Goal: Task Accomplishment & Management: Use online tool/utility

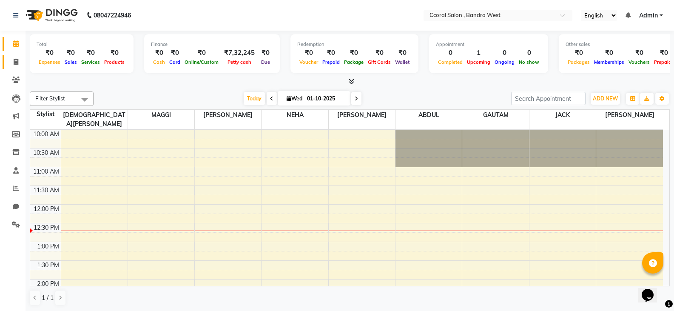
click at [11, 66] on span at bounding box center [16, 62] width 15 height 10
select select "service"
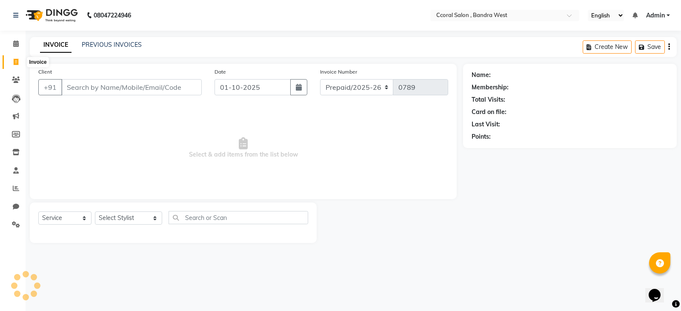
click at [22, 66] on span at bounding box center [16, 62] width 15 height 10
select select "service"
click at [93, 88] on input "Client" at bounding box center [131, 87] width 140 height 16
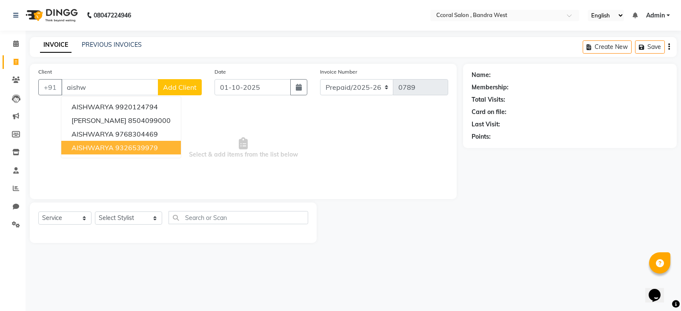
click at [141, 150] on ngb-highlight "9326539979" at bounding box center [136, 147] width 43 height 9
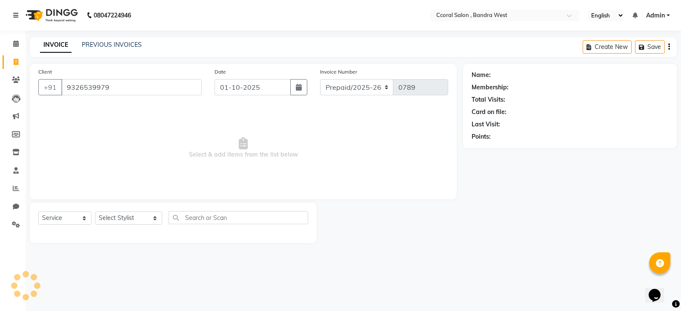
type input "9326539979"
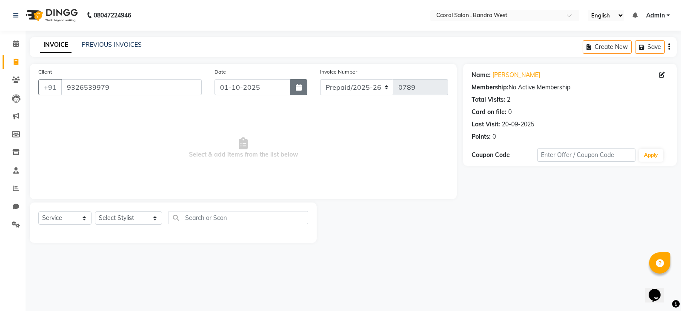
click at [301, 89] on icon "button" at bounding box center [299, 87] width 6 height 7
select select "10"
select select "2025"
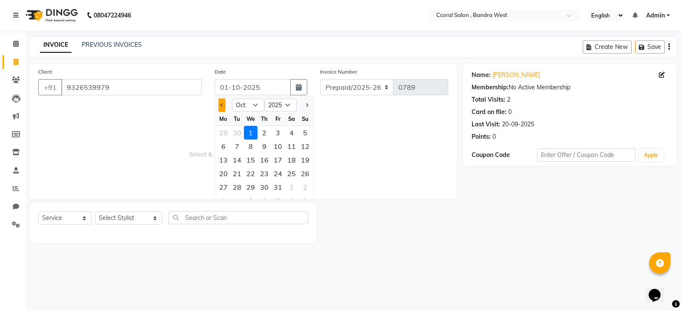
click at [225, 107] on button "Previous month" at bounding box center [221, 105] width 7 height 14
select select "9"
click at [237, 187] on div "30" at bounding box center [237, 187] width 14 height 14
type input "30-09-2025"
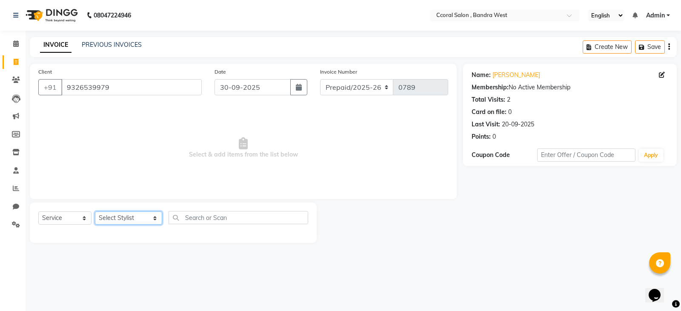
click at [120, 222] on select "Select Stylist [PERSON_NAME] [PERSON_NAME] [PERSON_NAME] NEHA PALLAVI [PERSON_N…" at bounding box center [128, 217] width 67 height 13
select select "71156"
click at [95, 211] on select "Select Stylist [PERSON_NAME] [PERSON_NAME] [PERSON_NAME] NEHA PALLAVI [PERSON_N…" at bounding box center [128, 217] width 67 height 13
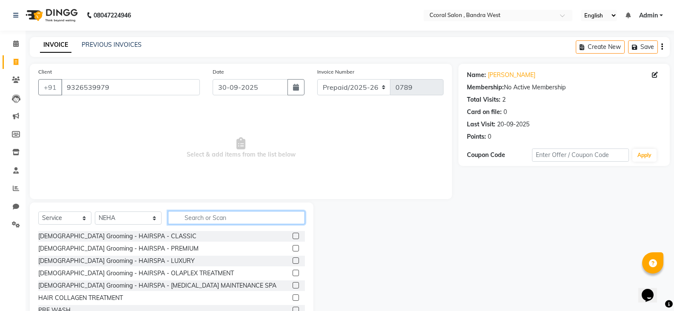
click at [194, 212] on input "text" at bounding box center [236, 217] width 137 height 13
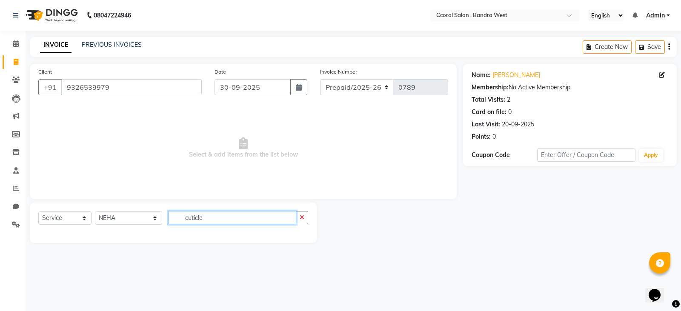
type input "cuticle"
click at [64, 220] on select "Select Service Product Membership Package Voucher Prepaid Gift Card" at bounding box center [64, 217] width 53 height 13
select select "product"
click at [38, 211] on select "Select Service Product Membership Package Voucher Prepaid Gift Card" at bounding box center [64, 217] width 53 height 13
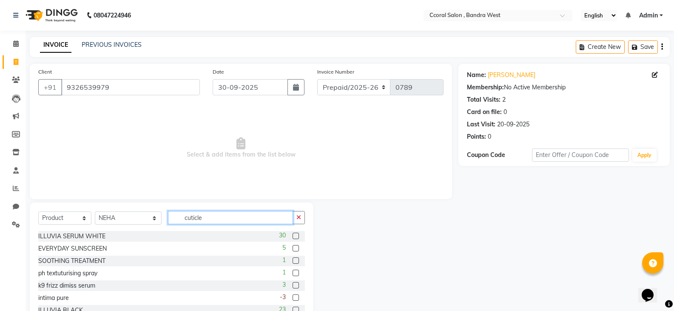
click at [212, 216] on input "cuticle" at bounding box center [230, 217] width 125 height 13
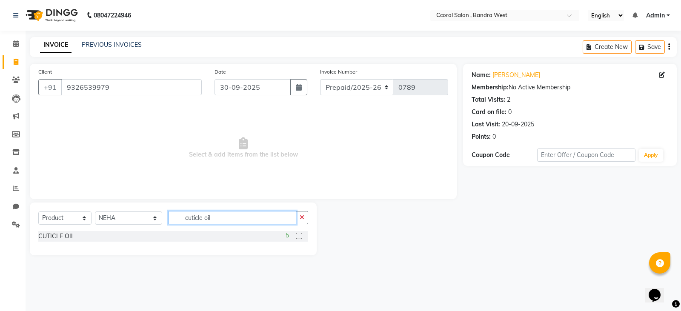
type input "cuticle oil"
drag, startPoint x: 214, startPoint y: 219, endPoint x: 49, endPoint y: 218, distance: 164.7
click at [49, 218] on div "Select Service Product Membership Package Voucher Prepaid Gift Card Select Styl…" at bounding box center [173, 221] width 270 height 20
type input "oil"
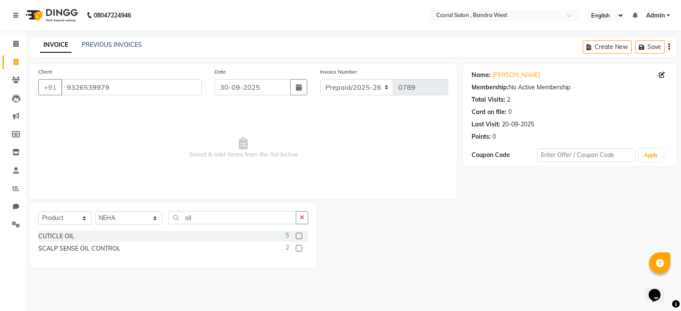
click at [300, 237] on label at bounding box center [299, 236] width 6 height 6
click at [300, 237] on input "checkbox" at bounding box center [299, 237] width 6 height 6
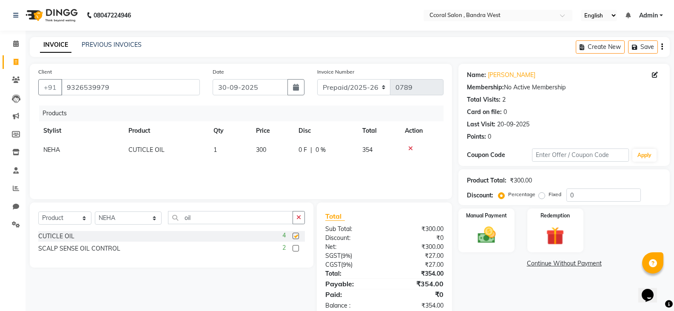
checkbox input "false"
click at [662, 47] on icon "button" at bounding box center [663, 47] width 2 height 0
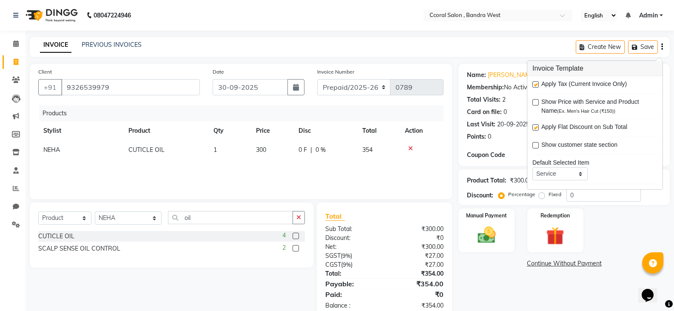
click at [537, 86] on label at bounding box center [536, 84] width 6 height 6
click at [537, 86] on input "checkbox" at bounding box center [536, 85] width 6 height 6
checkbox input "false"
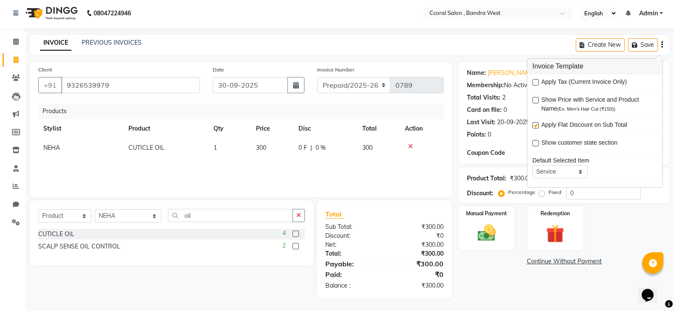
scroll to position [3, 0]
click at [508, 228] on div "Manual Payment" at bounding box center [487, 228] width 58 height 46
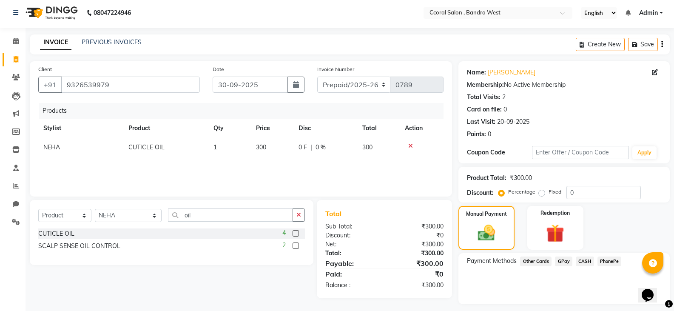
click at [579, 260] on span "CASH" at bounding box center [585, 262] width 18 height 10
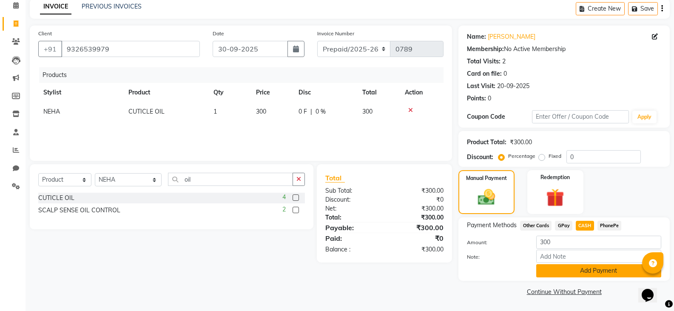
click at [574, 274] on button "Add Payment" at bounding box center [599, 270] width 125 height 13
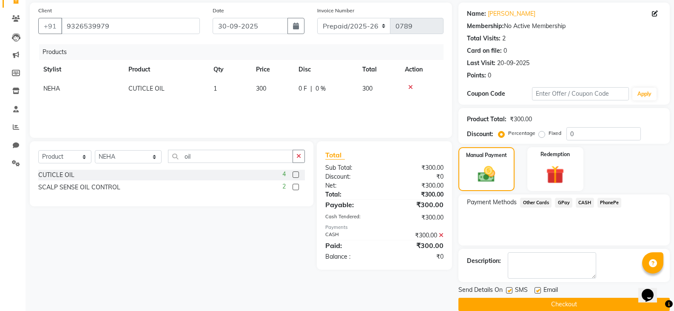
scroll to position [74, 0]
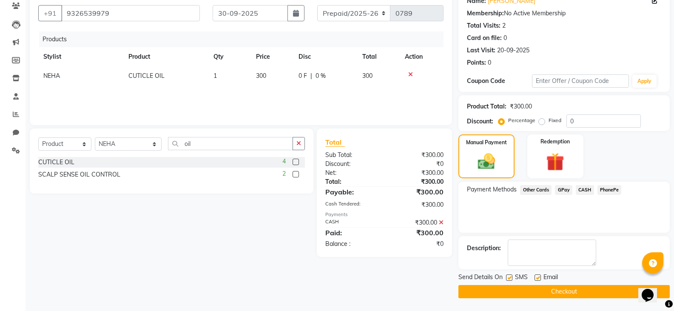
click at [543, 291] on button "Checkout" at bounding box center [564, 291] width 211 height 13
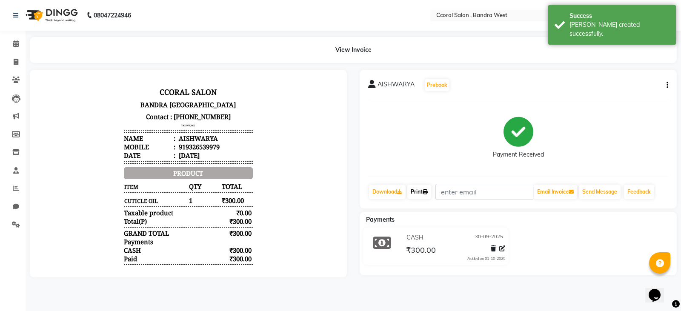
click at [419, 190] on link "Print" at bounding box center [419, 192] width 24 height 14
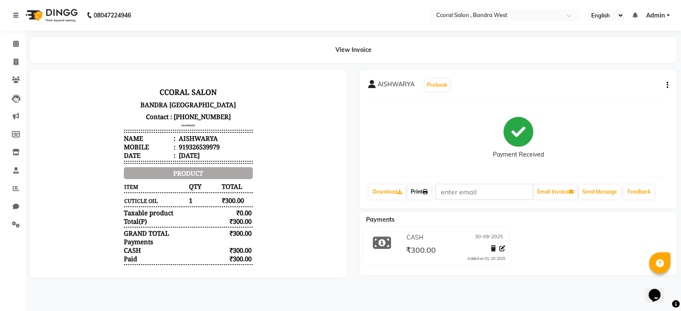
click at [425, 193] on link "Print" at bounding box center [419, 192] width 24 height 14
click at [19, 59] on span at bounding box center [16, 62] width 15 height 10
select select "service"
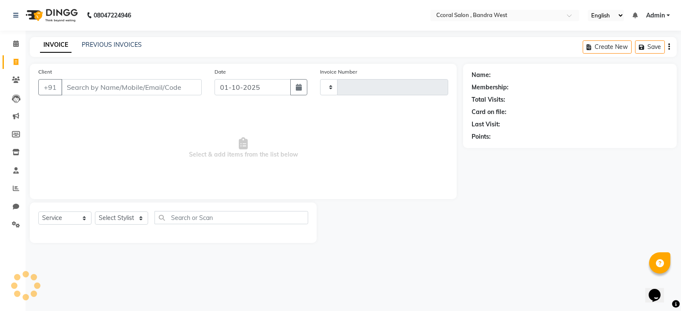
type input "0790"
select select "7966"
click at [140, 87] on input "Client" at bounding box center [131, 87] width 140 height 16
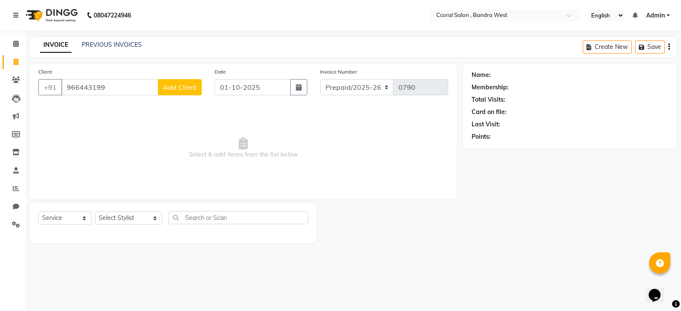
click at [138, 83] on input "966443199" at bounding box center [109, 87] width 97 height 16
type input "9664431992"
click at [188, 87] on span "Add Client" at bounding box center [180, 87] width 34 height 9
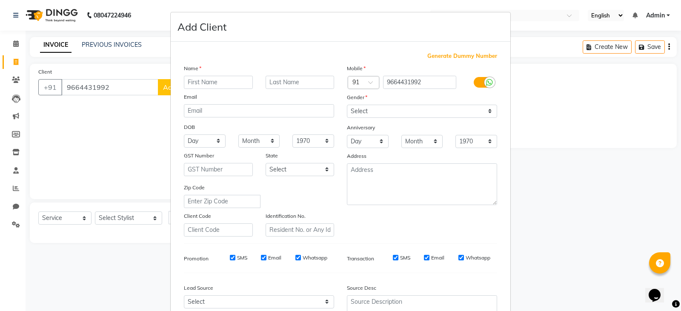
click at [202, 82] on input "text" at bounding box center [218, 82] width 69 height 13
type input "diyanshi"
drag, startPoint x: 213, startPoint y: 83, endPoint x: 59, endPoint y: 74, distance: 153.9
click at [63, 77] on ngb-modal-window "Add Client Generate Dummy Number Name diyanshi Email DOB Day 01 02 03 04 05 06 …" at bounding box center [340, 155] width 681 height 311
type input "DIYANSHI"
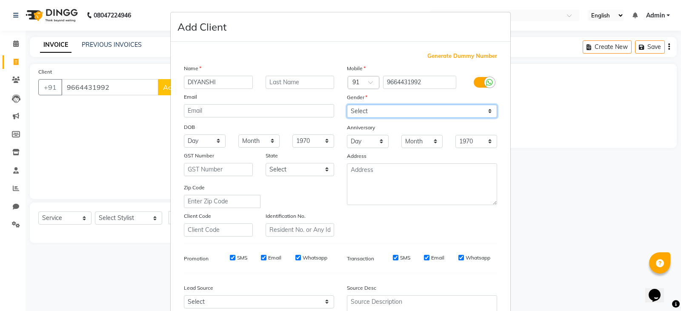
click at [415, 115] on select "Select [DEMOGRAPHIC_DATA] [DEMOGRAPHIC_DATA] Other Prefer Not To Say" at bounding box center [422, 111] width 150 height 13
select select "[DEMOGRAPHIC_DATA]"
click at [347, 105] on select "Select [DEMOGRAPHIC_DATA] [DEMOGRAPHIC_DATA] Other Prefer Not To Say" at bounding box center [422, 111] width 150 height 13
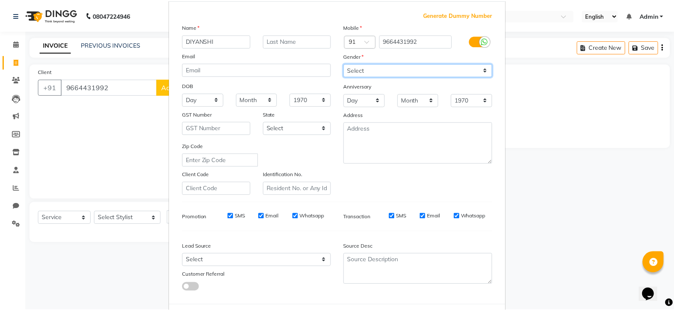
scroll to position [82, 0]
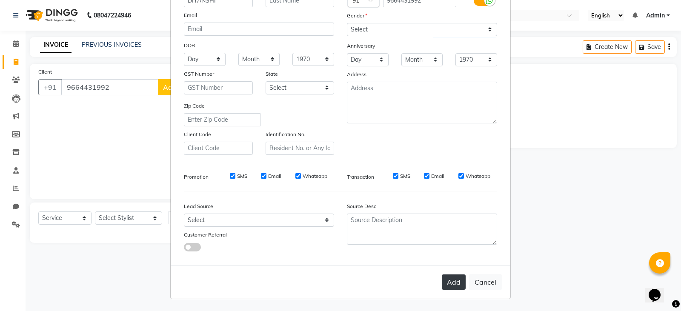
click at [453, 280] on button "Add" at bounding box center [454, 281] width 24 height 15
select select
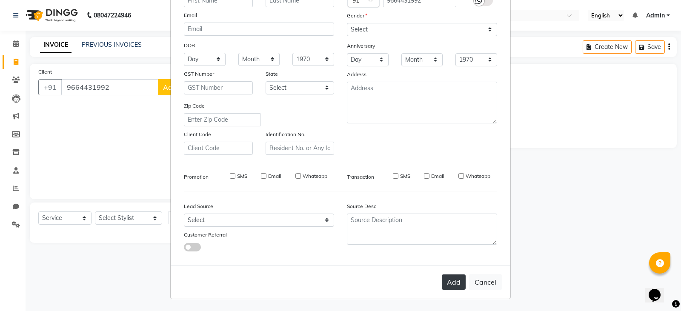
select select
checkbox input "false"
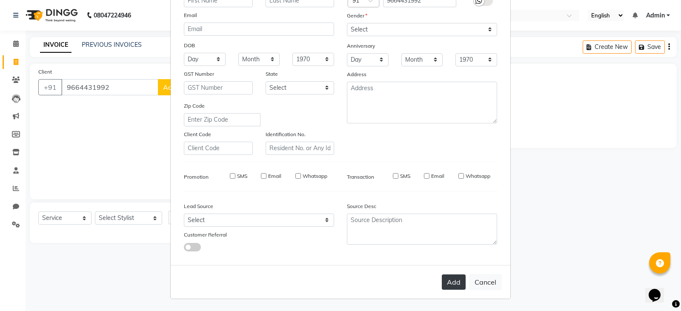
checkbox input "false"
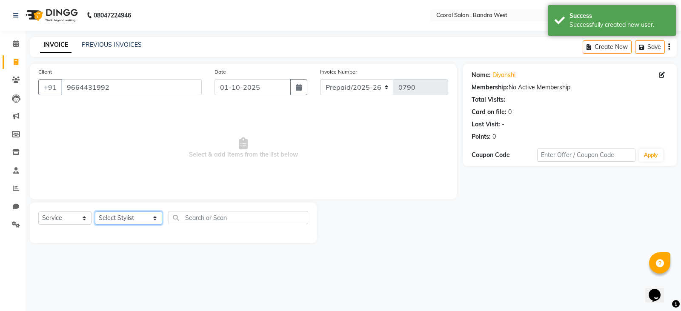
click at [137, 220] on select "Select Stylist [PERSON_NAME] [PERSON_NAME] [PERSON_NAME] NEHA PALLAVI [PERSON_N…" at bounding box center [128, 217] width 67 height 13
select select "90330"
click at [95, 211] on select "Select Stylist [PERSON_NAME] [PERSON_NAME] [PERSON_NAME] NEHA PALLAVI [PERSON_N…" at bounding box center [128, 217] width 67 height 13
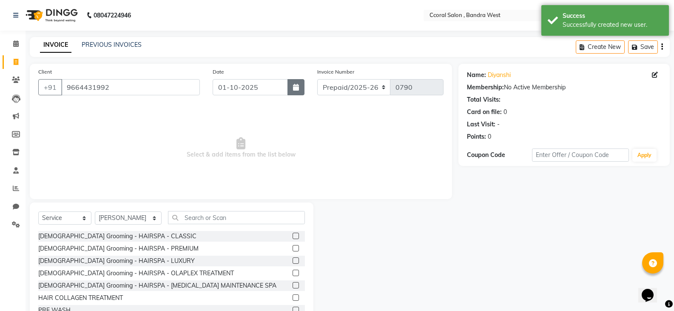
click at [297, 86] on icon "button" at bounding box center [296, 87] width 6 height 7
select select "10"
select select "2025"
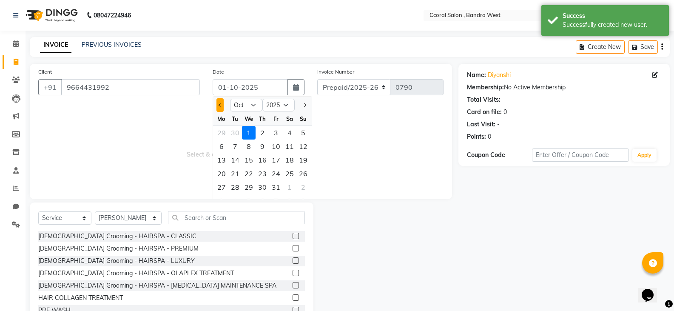
click at [220, 105] on span "Previous month" at bounding box center [219, 104] width 3 height 3
select select "9"
click at [237, 188] on div "30" at bounding box center [235, 187] width 14 height 14
type input "30-09-2025"
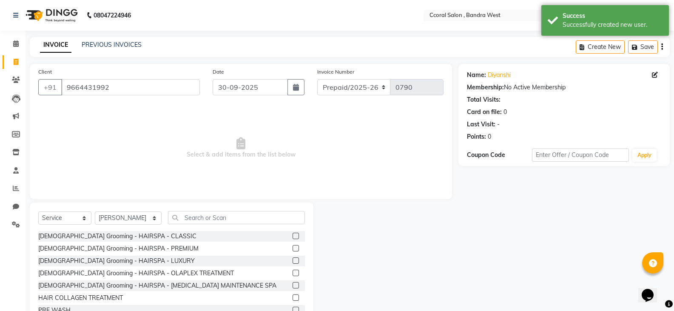
click at [344, 171] on span "Select & add items from the list below" at bounding box center [240, 148] width 405 height 85
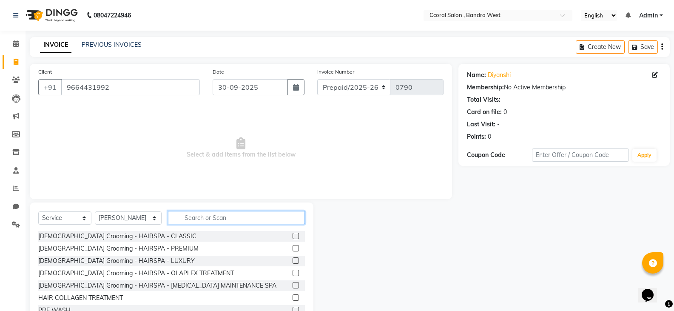
click at [168, 219] on input "text" at bounding box center [236, 217] width 137 height 13
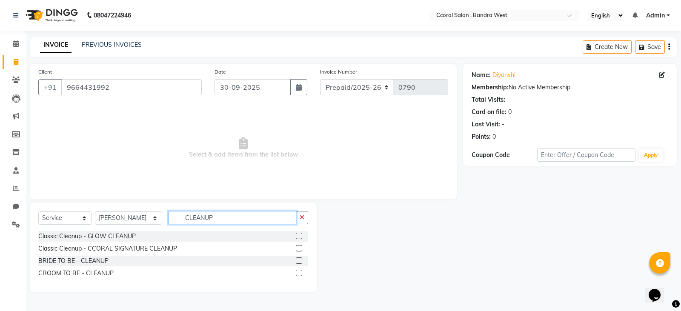
type input "CLEANUP"
click at [302, 236] on label at bounding box center [299, 236] width 6 height 6
click at [301, 236] on input "checkbox" at bounding box center [299, 237] width 6 height 6
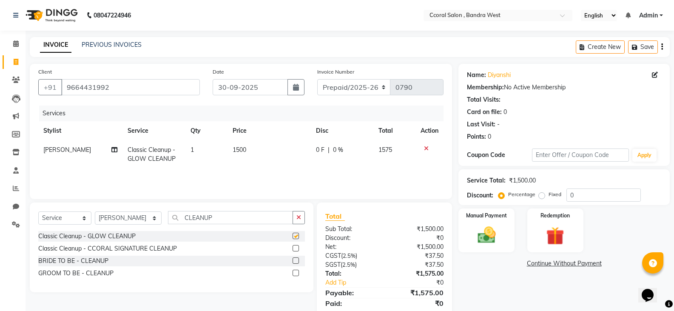
checkbox input "false"
click at [260, 160] on td "1500" at bounding box center [269, 154] width 83 height 28
select select "90330"
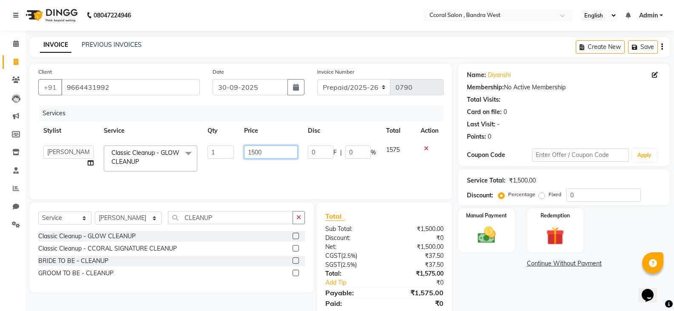
drag, startPoint x: 275, startPoint y: 149, endPoint x: 58, endPoint y: 133, distance: 217.6
click at [106, 147] on tr "[PERSON_NAME] [PERSON_NAME] [PERSON_NAME] NEHA PALLAVI [PERSON_NAME] [PERSON_NA…" at bounding box center [240, 158] width 405 height 36
type input "1000"
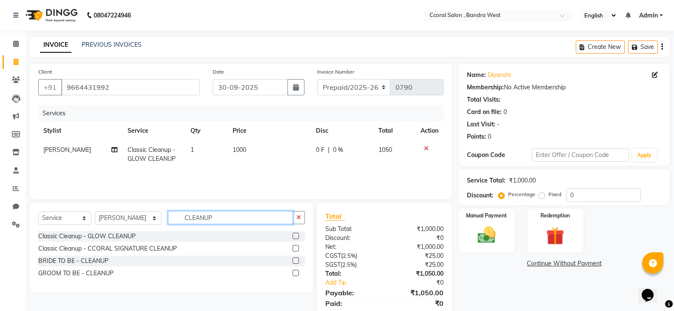
drag, startPoint x: 211, startPoint y: 223, endPoint x: 76, endPoint y: 220, distance: 135.3
click at [76, 220] on div "Select Service Product Membership Package Voucher Prepaid Gift Card Select Styl…" at bounding box center [171, 221] width 267 height 20
type input "EYE"
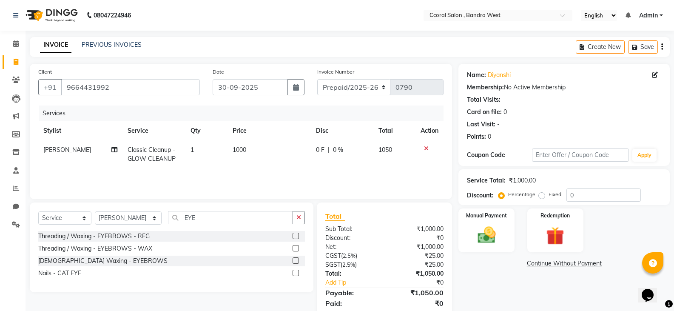
click at [298, 237] on label at bounding box center [296, 236] width 6 height 6
click at [298, 237] on input "checkbox" at bounding box center [296, 237] width 6 height 6
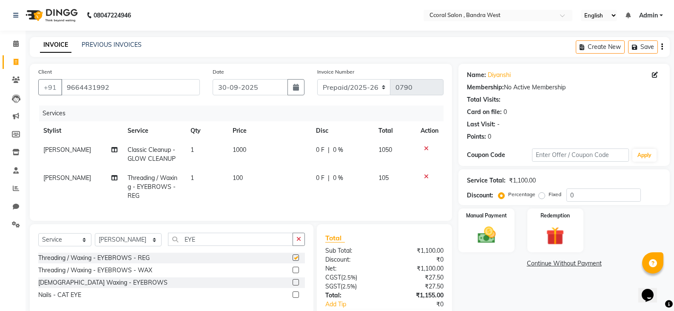
checkbox input "false"
click at [253, 187] on td "100" at bounding box center [269, 186] width 83 height 37
select select "90330"
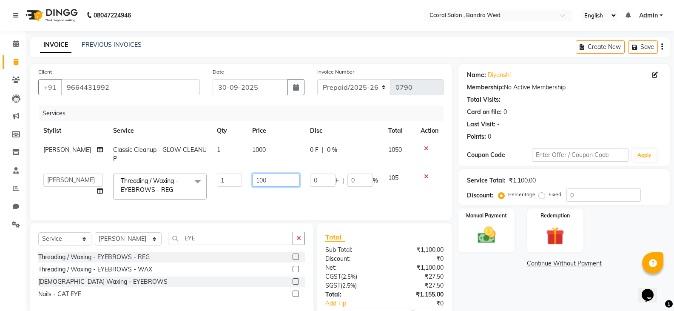
drag, startPoint x: 268, startPoint y: 180, endPoint x: 134, endPoint y: 165, distance: 134.9
click at [138, 168] on tbody "[PERSON_NAME] Classic Cleanup - GLOW CLEANUP 1 1000 0 F | 0 % 1050 [PERSON_NAME…" at bounding box center [240, 172] width 405 height 64
type input "300"
click at [130, 245] on select "Select Stylist [PERSON_NAME] [PERSON_NAME] [PERSON_NAME] NEHA PALLAVI [PERSON_N…" at bounding box center [128, 238] width 67 height 13
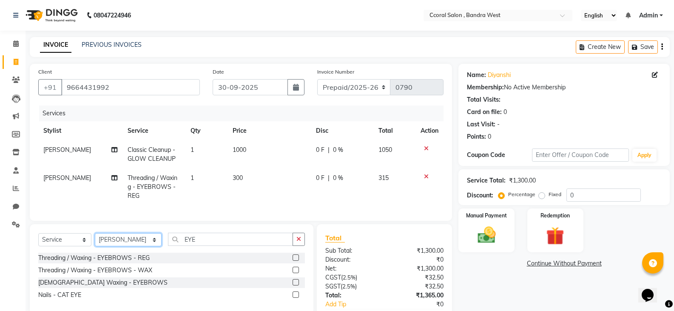
select select "88255"
click at [95, 240] on select "Select Stylist [PERSON_NAME] [PERSON_NAME] [PERSON_NAME] NEHA PALLAVI [PERSON_N…" at bounding box center [128, 239] width 67 height 13
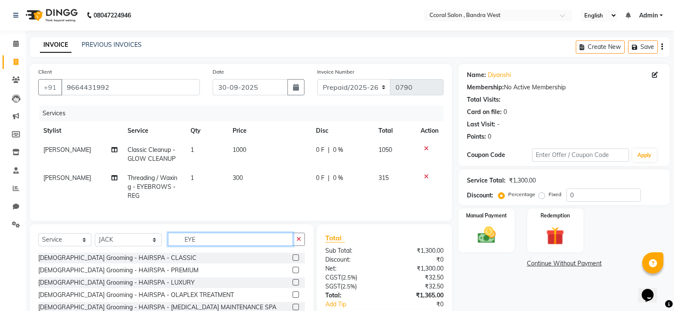
drag, startPoint x: 194, startPoint y: 244, endPoint x: 0, endPoint y: 216, distance: 196.4
click at [7, 223] on app-home "08047224946 Select Location × Ccoral Salon , Bandra West English ENGLISH Españo…" at bounding box center [337, 181] width 674 height 362
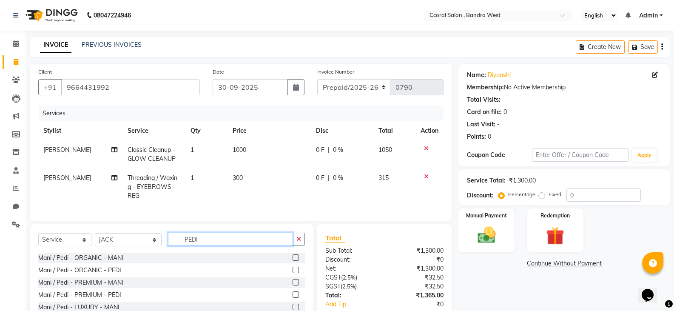
type input "PEDI"
click at [297, 273] on label at bounding box center [296, 270] width 6 height 6
click at [297, 273] on input "checkbox" at bounding box center [296, 271] width 6 height 6
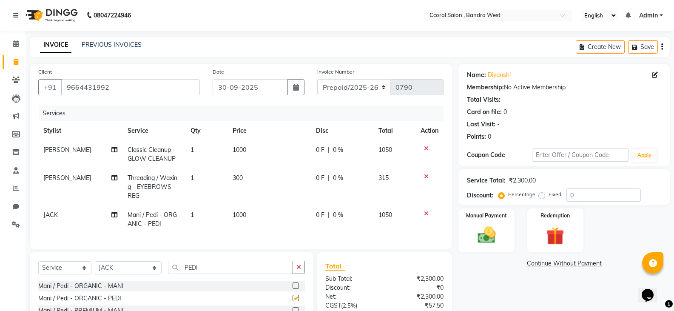
checkbox input "false"
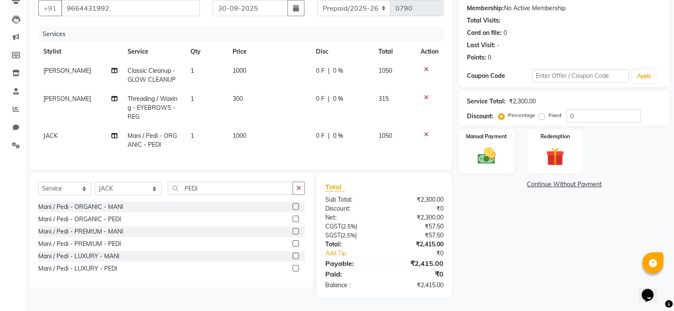
click at [253, 144] on td "1000" at bounding box center [269, 140] width 83 height 28
select select "88255"
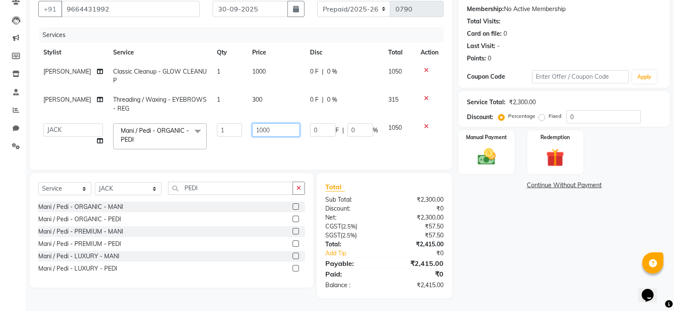
drag, startPoint x: 279, startPoint y: 123, endPoint x: 56, endPoint y: 122, distance: 222.9
click at [72, 125] on tr "[PERSON_NAME] [PERSON_NAME] [PERSON_NAME] NEHA PALLAVI [PERSON_NAME] [PERSON_NA…" at bounding box center [240, 136] width 405 height 36
type input "800"
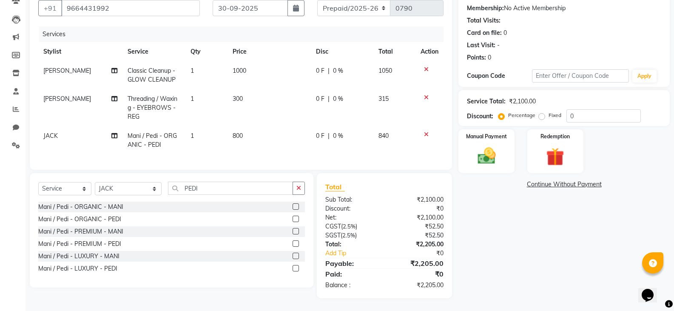
click at [391, 248] on div "₹2,205.00" at bounding box center [418, 244] width 66 height 9
click at [493, 146] on img at bounding box center [486, 156] width 30 height 22
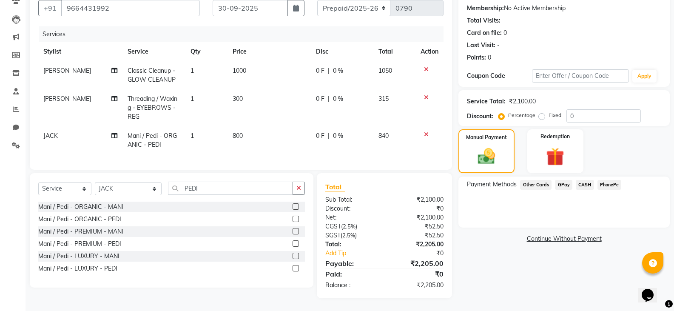
click at [562, 180] on span "GPay" at bounding box center [563, 185] width 17 height 10
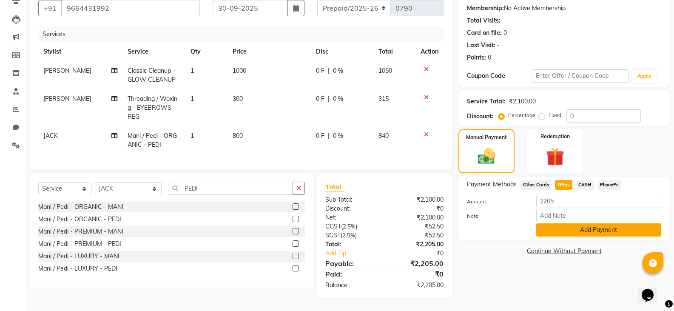
scroll to position [86, 0]
click at [560, 224] on button "Add Payment" at bounding box center [599, 229] width 125 height 13
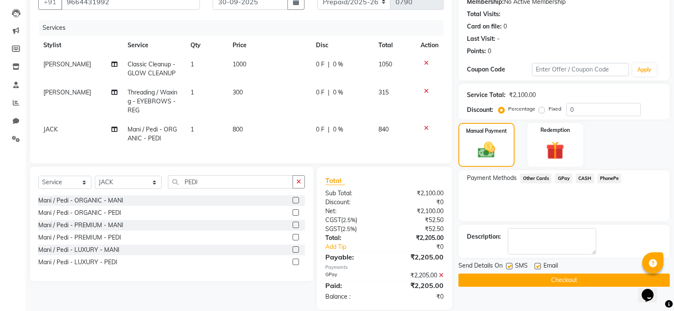
click at [551, 277] on button "Checkout" at bounding box center [564, 280] width 211 height 13
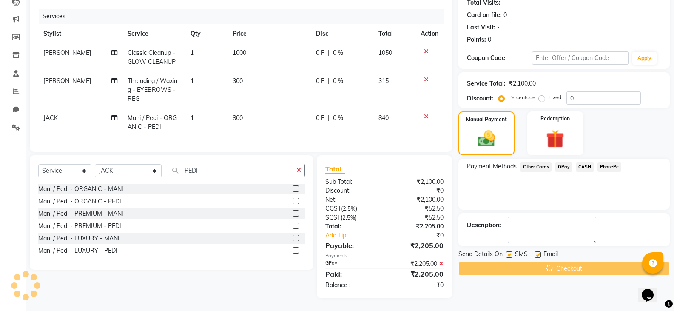
scroll to position [103, 0]
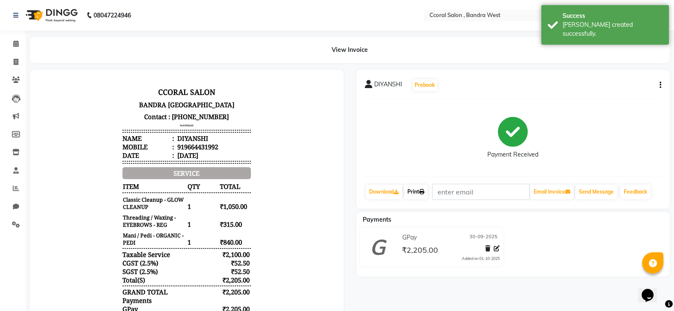
click at [418, 187] on link "Print" at bounding box center [416, 192] width 24 height 14
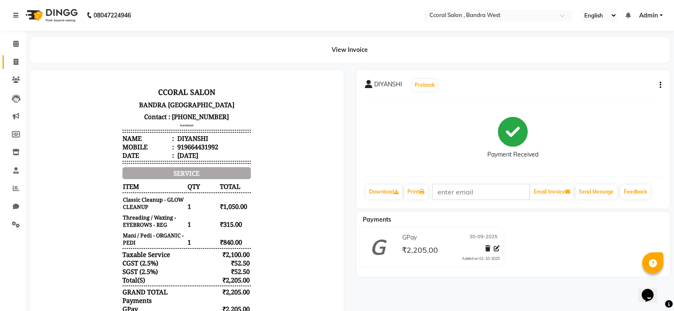
click at [19, 68] on link "Invoice" at bounding box center [13, 62] width 20 height 14
select select "service"
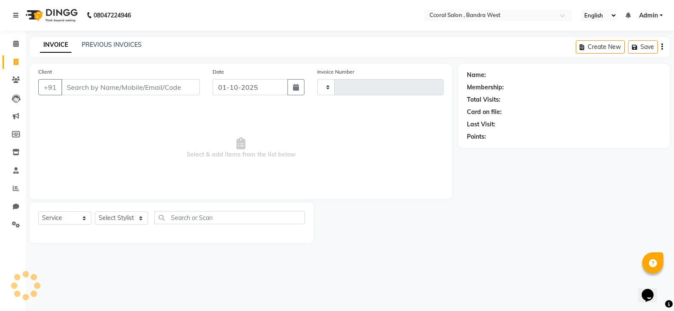
type input "0791"
select select "7966"
click at [99, 96] on div "Client +91" at bounding box center [120, 84] width 176 height 35
click at [123, 90] on input "Client" at bounding box center [131, 87] width 140 height 16
click at [301, 89] on icon "button" at bounding box center [299, 87] width 6 height 7
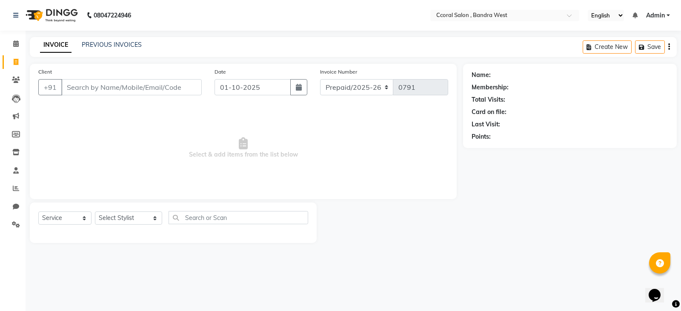
select select "10"
select select "2025"
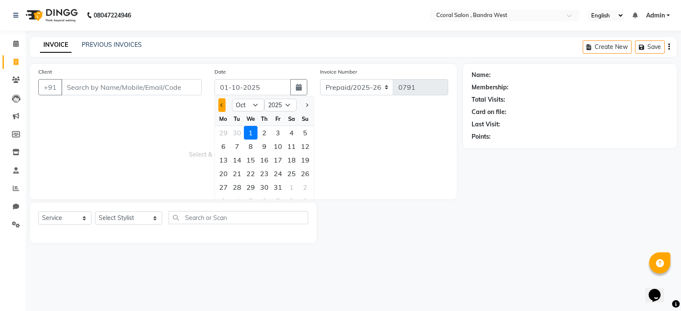
click at [222, 103] on span "Previous month" at bounding box center [221, 104] width 3 height 3
select select "9"
click at [236, 187] on div "30" at bounding box center [237, 187] width 14 height 14
type input "30-09-2025"
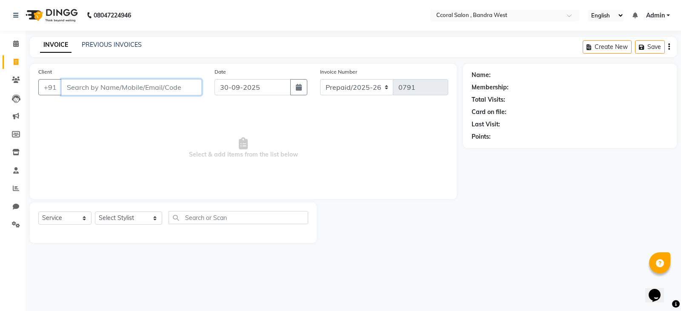
click at [132, 86] on input "Client" at bounding box center [131, 87] width 140 height 16
type input "+"
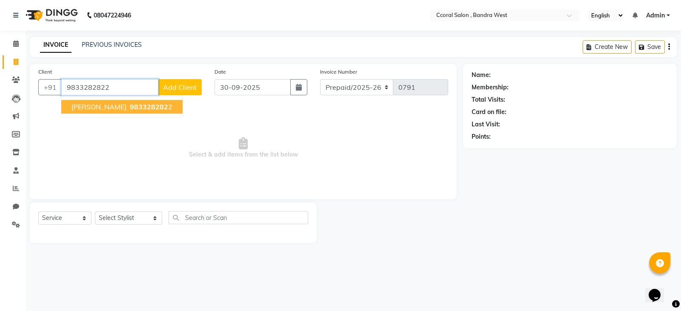
type input "9833282822"
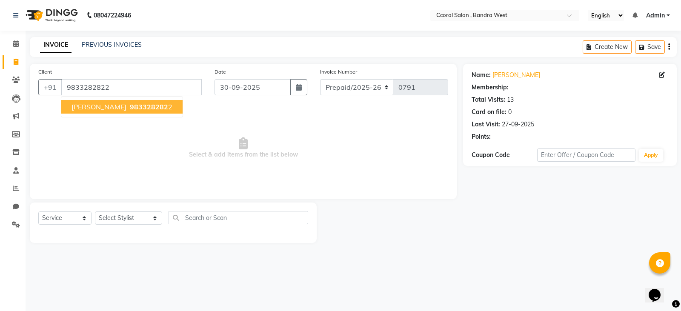
click at [118, 111] on button "[PERSON_NAME] 983328282 2" at bounding box center [121, 107] width 121 height 14
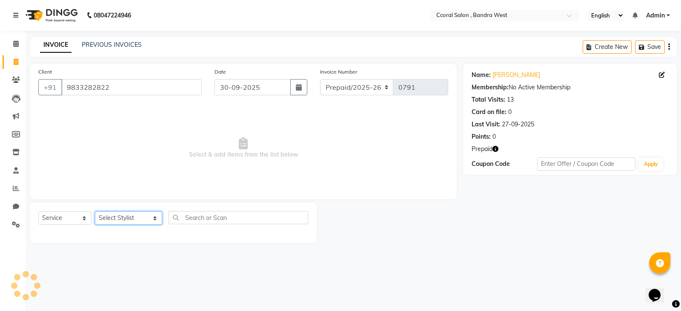
click at [112, 218] on select "Select Stylist [PERSON_NAME] [PERSON_NAME] [PERSON_NAME] NEHA PALLAVI [PERSON_N…" at bounding box center [128, 217] width 67 height 13
select select "71155"
click at [95, 211] on select "Select Stylist [PERSON_NAME] [PERSON_NAME] [PERSON_NAME] NEHA PALLAVI [PERSON_N…" at bounding box center [128, 217] width 67 height 13
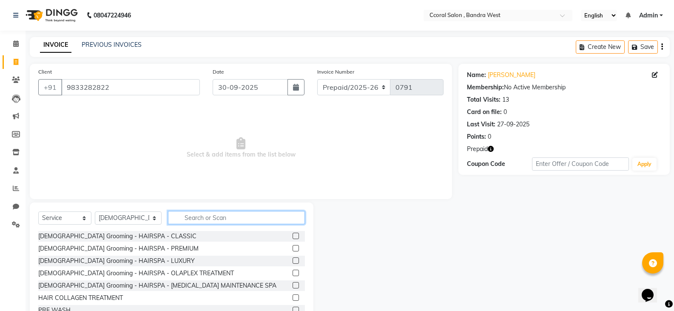
click at [191, 223] on input "text" at bounding box center [236, 217] width 137 height 13
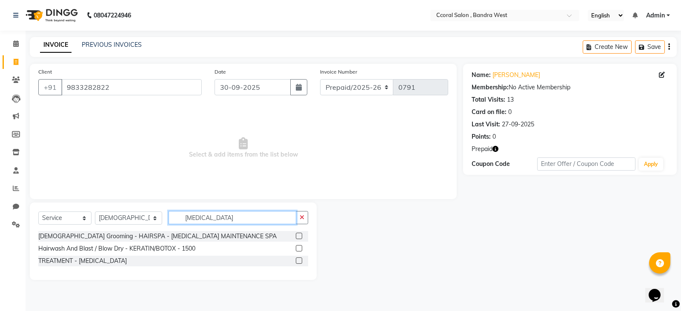
type input "[MEDICAL_DATA]"
click at [300, 262] on label at bounding box center [299, 260] width 6 height 6
click at [300, 262] on input "checkbox" at bounding box center [299, 261] width 6 height 6
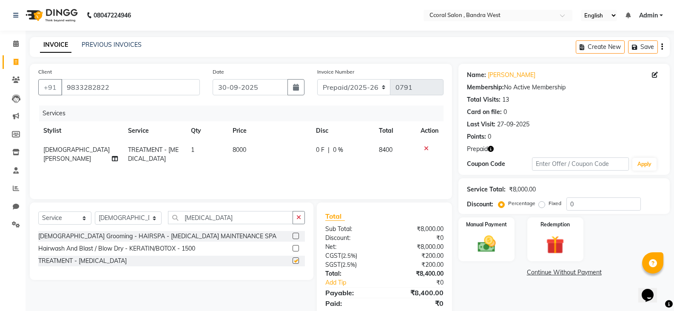
checkbox input "false"
click at [260, 147] on td "8000" at bounding box center [269, 154] width 83 height 28
select select "71155"
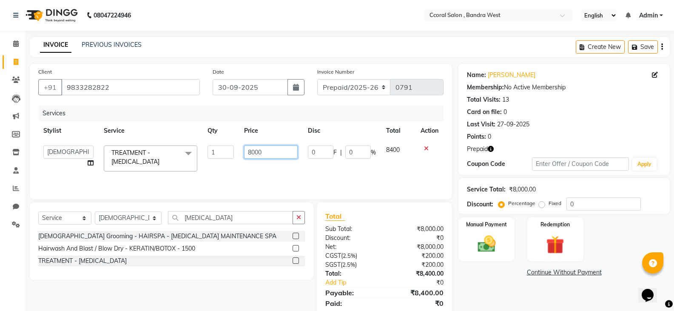
drag, startPoint x: 265, startPoint y: 153, endPoint x: 69, endPoint y: 161, distance: 196.3
click at [90, 164] on tr "[PERSON_NAME] [PERSON_NAME] [PERSON_NAME] NEHA PALLAVI [PERSON_NAME] [PERSON_NA…" at bounding box center [240, 158] width 405 height 36
type input "5000"
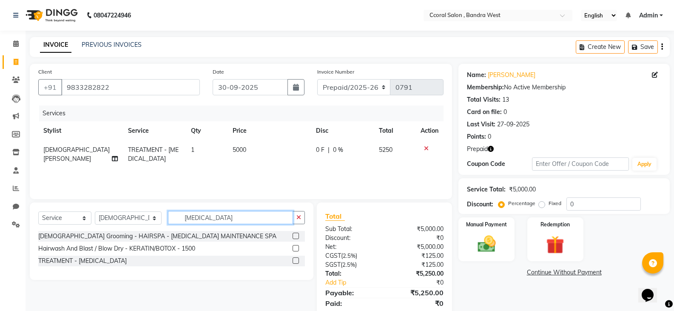
click at [215, 220] on input "[MEDICAL_DATA]" at bounding box center [230, 217] width 125 height 13
drag, startPoint x: 215, startPoint y: 220, endPoint x: 101, endPoint y: 213, distance: 114.7
click at [101, 213] on div "Select Service Product Membership Package Voucher Prepaid Gift Card Select Styl…" at bounding box center [171, 221] width 267 height 20
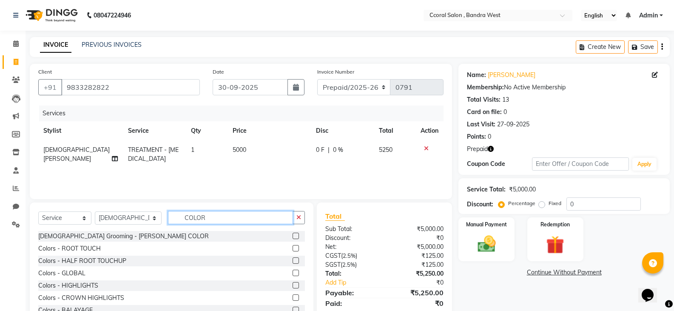
type input "COLOR"
click at [283, 273] on div "Colors - GLOBAL" at bounding box center [171, 273] width 267 height 11
click at [293, 273] on label at bounding box center [296, 273] width 6 height 6
click at [293, 273] on input "checkbox" at bounding box center [296, 274] width 6 height 6
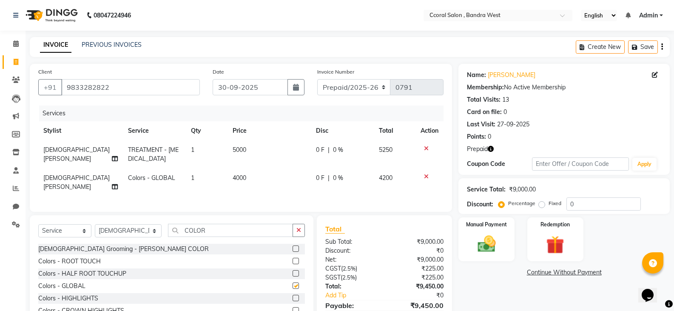
checkbox input "false"
click at [248, 188] on div "Services Stylist Service Qty Price Disc Total Action [PERSON_NAME] TREATMENT - …" at bounding box center [240, 155] width 405 height 98
click at [250, 183] on td "4000" at bounding box center [269, 182] width 83 height 28
select select "71155"
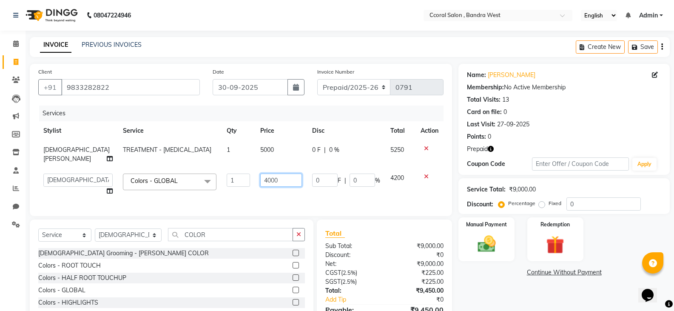
drag, startPoint x: 266, startPoint y: 173, endPoint x: 125, endPoint y: 174, distance: 140.8
click at [129, 174] on tr "[PERSON_NAME] [PERSON_NAME] [PERSON_NAME] NEHA PALLAVI [PERSON_NAME] [PERSON_NA…" at bounding box center [240, 184] width 405 height 32
type input "5000"
click at [372, 247] on div "Total Sub Total: ₹9,000.00 Discount: ₹0 Net: ₹9,000.00 CGST ( 2.5% ) ₹225.00 SG…" at bounding box center [384, 282] width 118 height 108
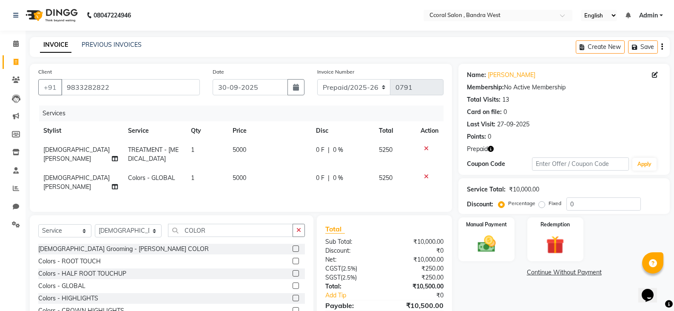
click at [662, 47] on icon "button" at bounding box center [663, 47] width 2 height 0
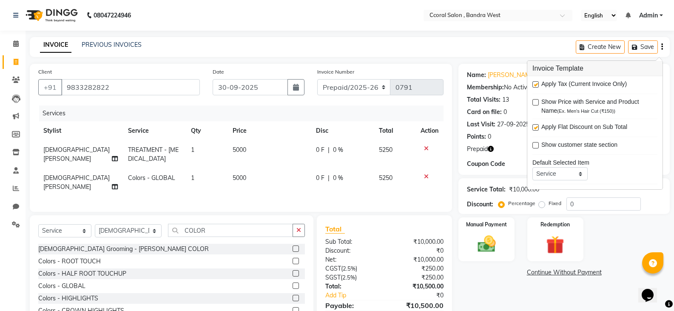
click at [540, 80] on div "Apply Tax (Current Invoice Only)" at bounding box center [595, 85] width 125 height 11
click at [536, 86] on label at bounding box center [536, 84] width 6 height 6
click at [536, 86] on input "checkbox" at bounding box center [536, 85] width 6 height 6
checkbox input "false"
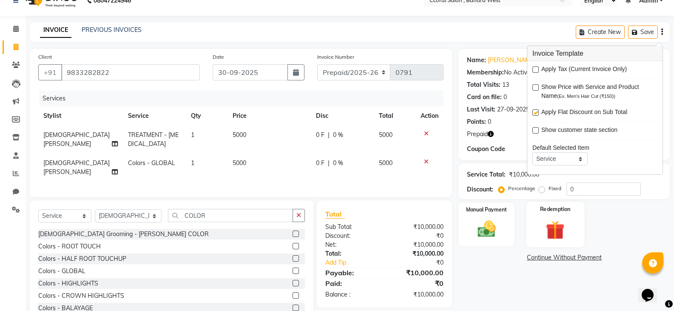
scroll to position [40, 0]
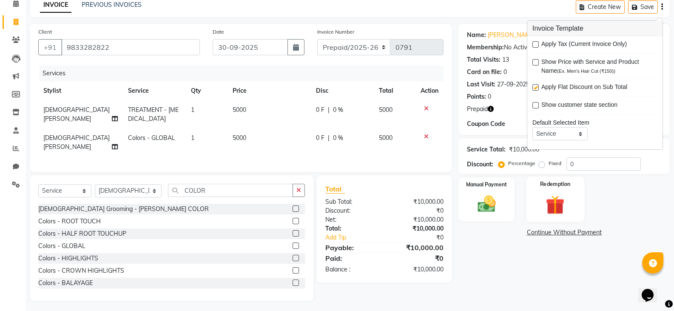
click at [557, 203] on img at bounding box center [555, 204] width 30 height 23
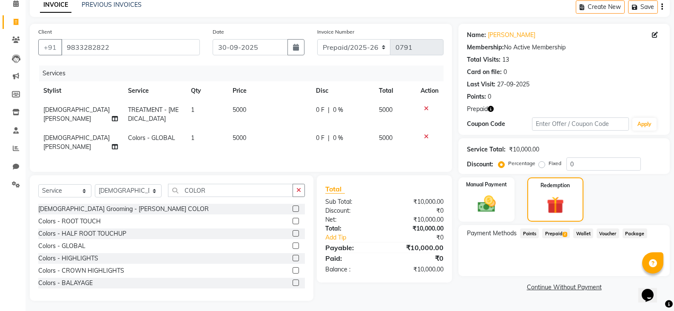
click at [559, 235] on span "Prepaid 2" at bounding box center [556, 233] width 28 height 10
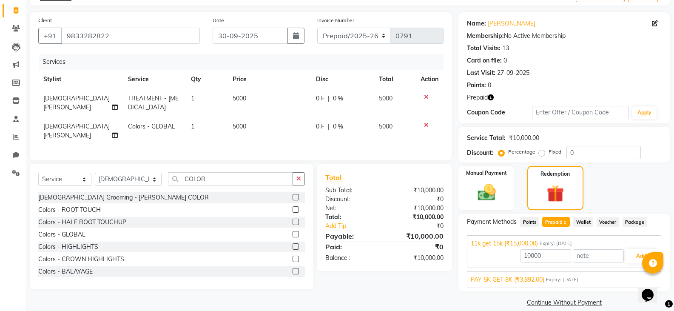
scroll to position [62, 0]
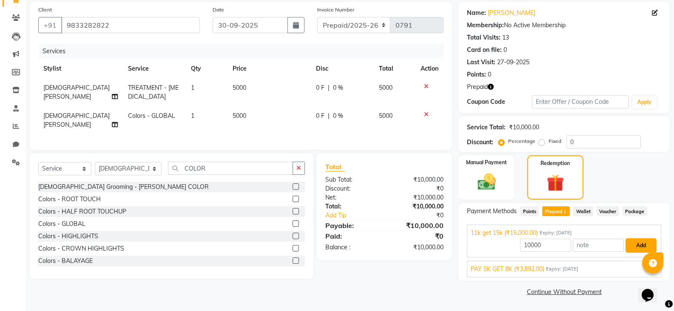
click at [632, 248] on button "Add" at bounding box center [641, 245] width 31 height 14
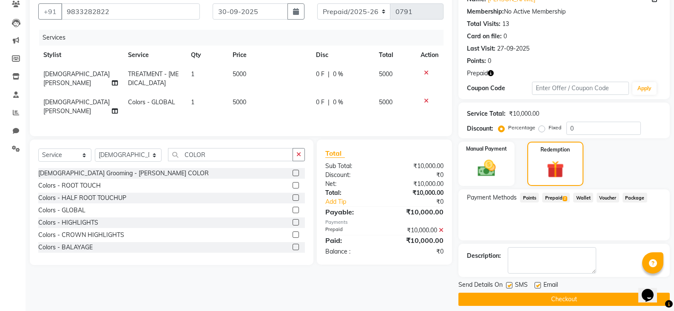
scroll to position [83, 0]
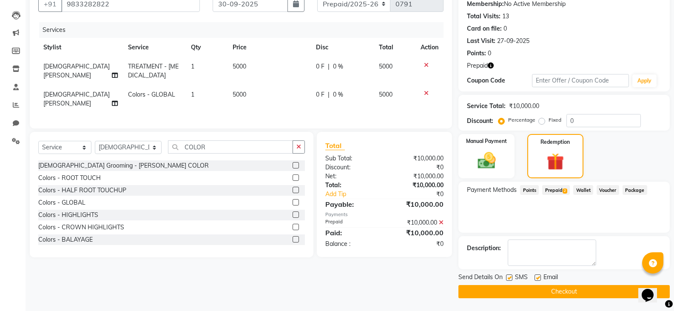
click at [556, 190] on span "Prepaid 2" at bounding box center [556, 190] width 28 height 10
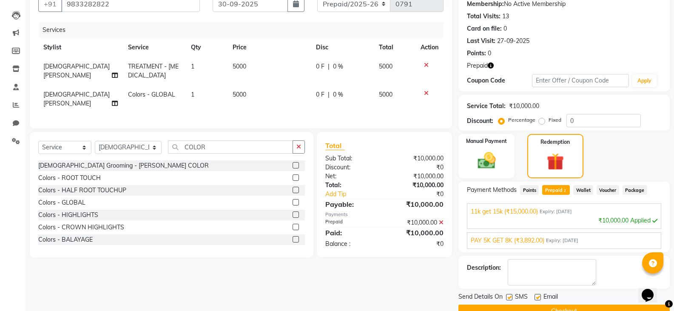
click at [443, 220] on icon at bounding box center [441, 223] width 5 height 6
type input "3892"
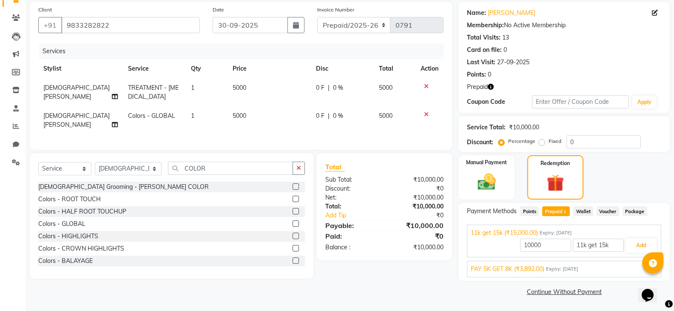
click at [544, 265] on span "PAY 5K GET 8K (₹3,892.00)" at bounding box center [508, 269] width 74 height 9
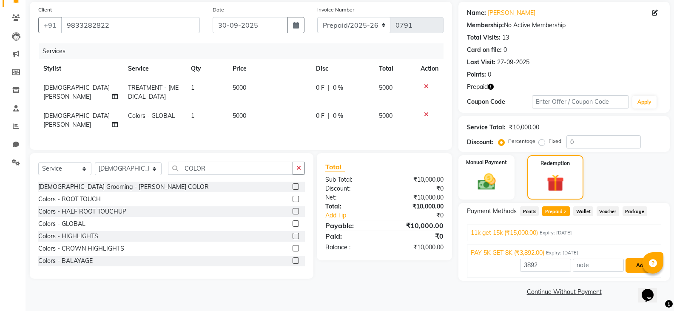
click at [638, 269] on button "Add" at bounding box center [641, 265] width 31 height 14
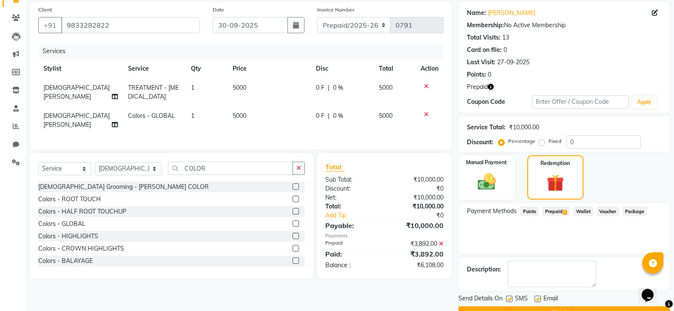
click at [559, 211] on span "Prepaid 2" at bounding box center [556, 211] width 28 height 10
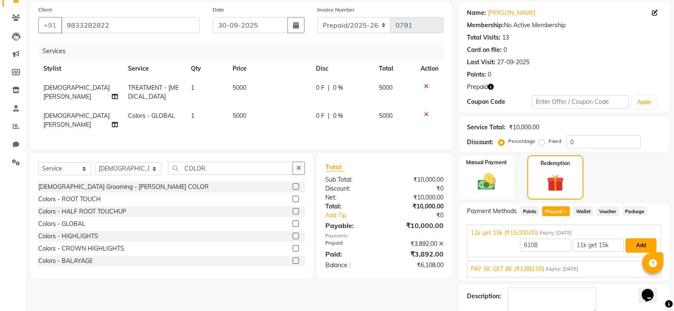
click at [635, 244] on button "Add" at bounding box center [641, 245] width 31 height 14
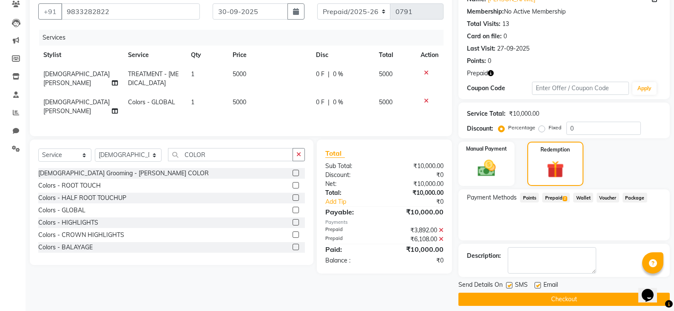
scroll to position [83, 0]
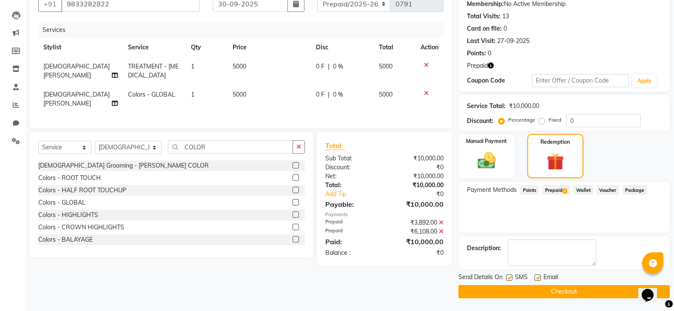
click at [525, 287] on button "Checkout" at bounding box center [564, 291] width 211 height 13
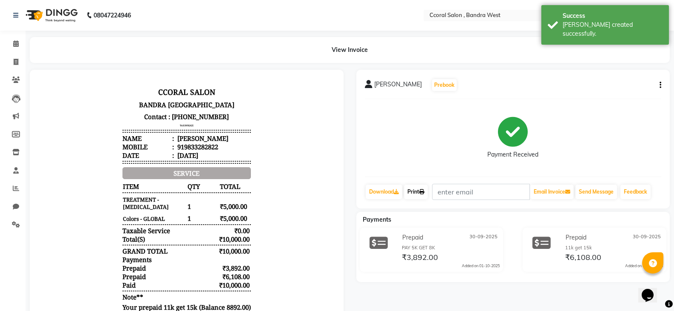
click at [428, 188] on link "Print" at bounding box center [416, 192] width 24 height 14
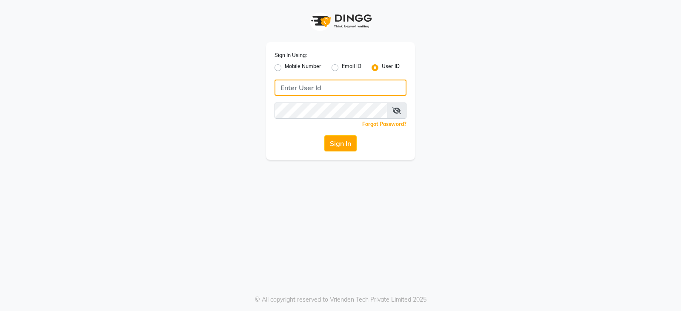
type input "ccoralsalon"
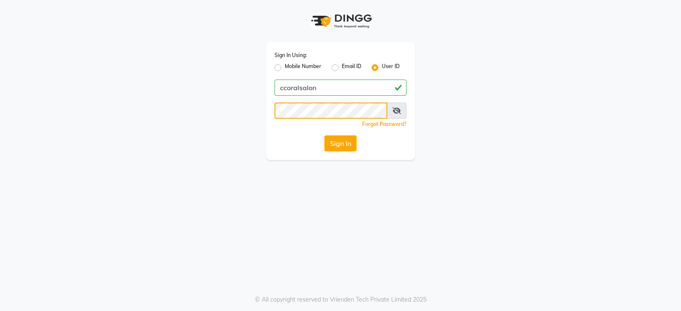
click at [223, 83] on div "Sign In Using: Mobile Number Email ID User ID ccoralsalon Remember me Forgot Pa…" at bounding box center [340, 80] width 485 height 160
click at [225, 248] on div "Sign In Using: Mobile Number Email ID User ID ccoralsalon Remember me Forgot Pa…" at bounding box center [340, 155] width 681 height 311
click at [334, 141] on button "Sign In" at bounding box center [340, 143] width 32 height 16
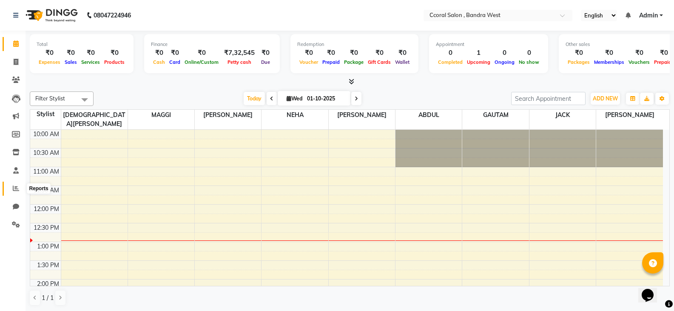
click at [9, 184] on span at bounding box center [16, 189] width 15 height 10
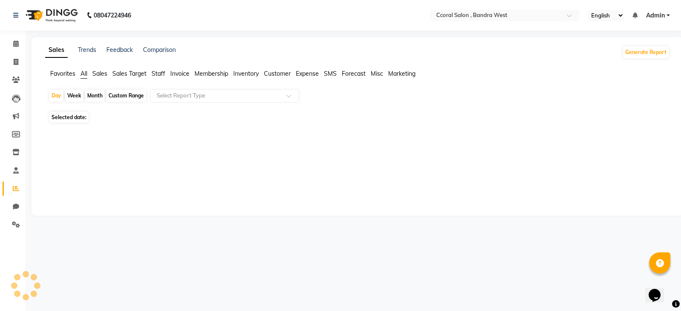
click at [123, 99] on div "Custom Range" at bounding box center [126, 96] width 40 height 12
select select "10"
select select "2025"
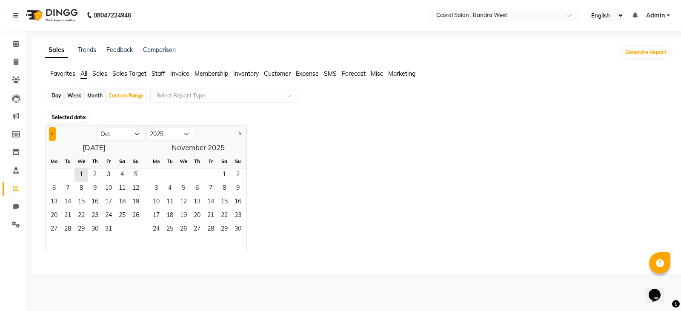
click at [55, 136] on button "Previous month" at bounding box center [52, 134] width 7 height 14
select select "9"
click at [55, 175] on span "1" at bounding box center [54, 175] width 14 height 14
click at [74, 232] on span "30" at bounding box center [68, 230] width 14 height 14
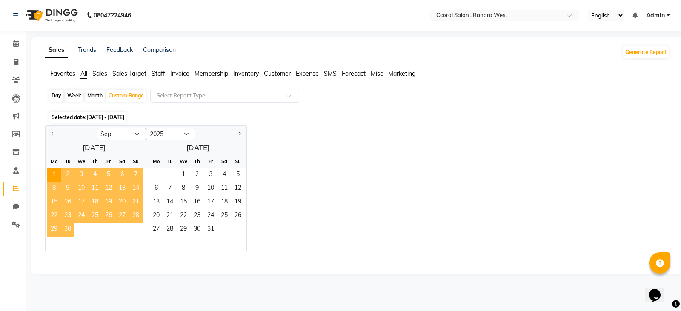
click at [72, 231] on span "30" at bounding box center [68, 230] width 14 height 14
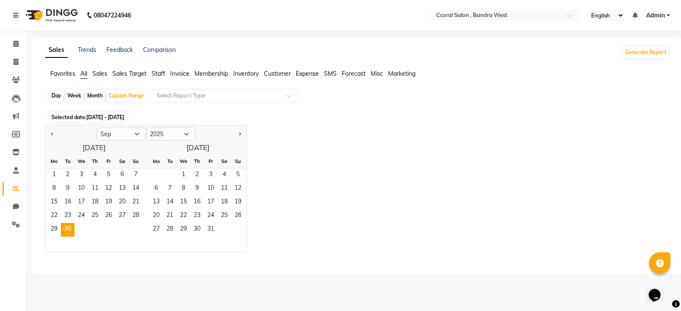
click at [90, 257] on div at bounding box center [356, 259] width 628 height 14
click at [51, 173] on span "1" at bounding box center [54, 175] width 14 height 14
click at [68, 225] on span "30" at bounding box center [68, 230] width 14 height 14
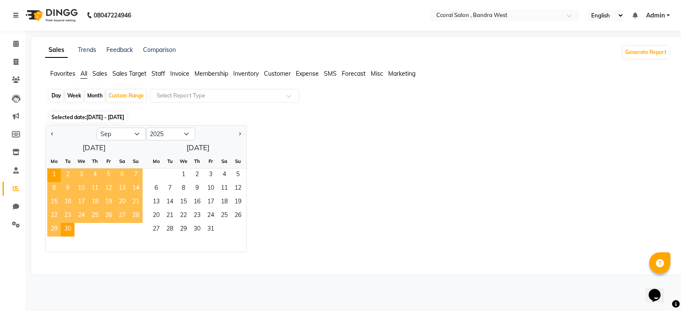
click at [397, 180] on div "Jan Feb Mar Apr May Jun Jul Aug Sep Oct Nov Dec 2015 2016 2017 2018 2019 2020 2…" at bounding box center [357, 188] width 624 height 127
click at [313, 208] on div "Jan Feb Mar Apr May Jun Jul Aug Sep Oct Nov Dec 2015 2016 2017 2018 2019 2020 2…" at bounding box center [357, 188] width 624 height 127
click at [344, 213] on div "Jan Feb Mar Apr May Jun Jul Aug Sep Oct Nov Dec 2015 2016 2017 2018 2019 2020 2…" at bounding box center [357, 188] width 624 height 127
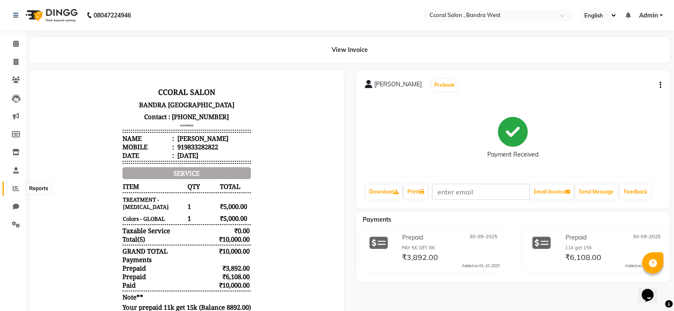
click at [17, 191] on icon at bounding box center [16, 188] width 6 height 6
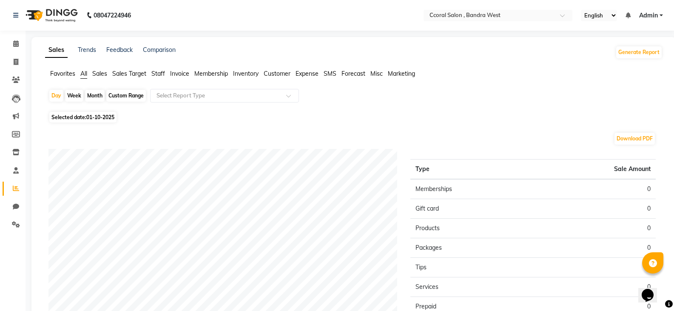
click at [124, 94] on div "Custom Range" at bounding box center [126, 96] width 40 height 12
select select "10"
select select "2025"
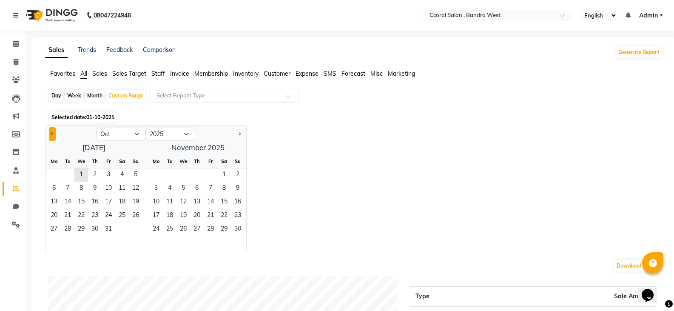
click at [50, 133] on button "Previous month" at bounding box center [52, 134] width 7 height 14
select select "9"
click at [49, 174] on span "1" at bounding box center [54, 175] width 14 height 14
click at [63, 231] on span "30" at bounding box center [68, 230] width 14 height 14
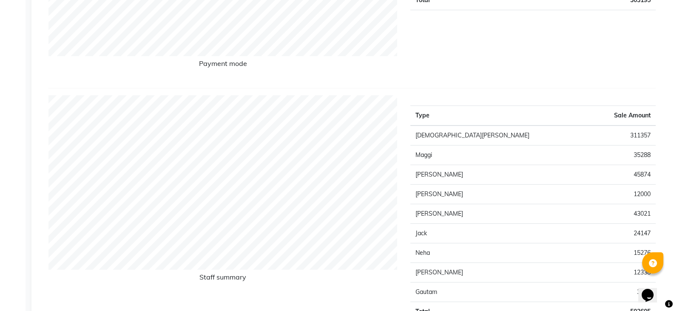
scroll to position [102, 0]
